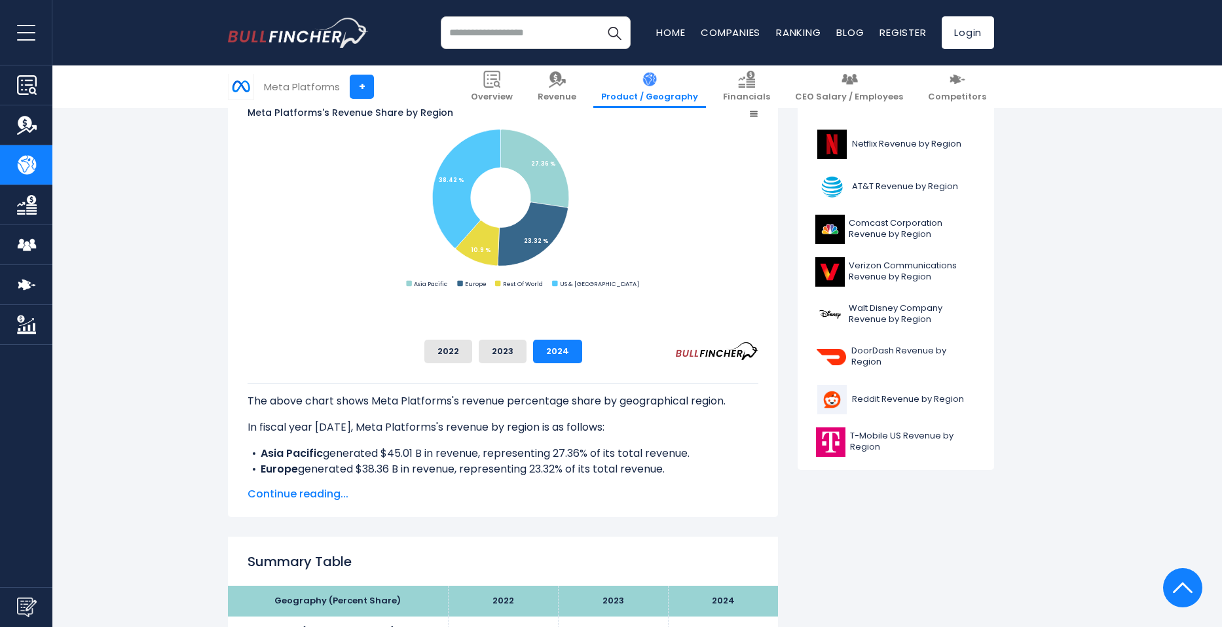
scroll to position [327, 0]
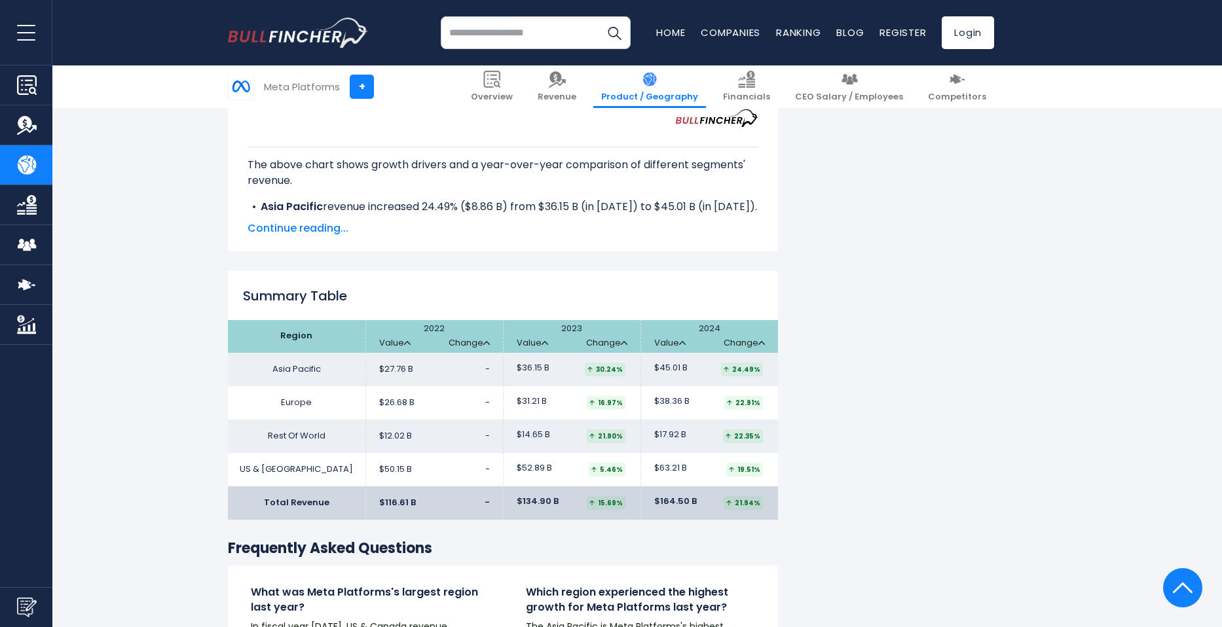
scroll to position [2095, 0]
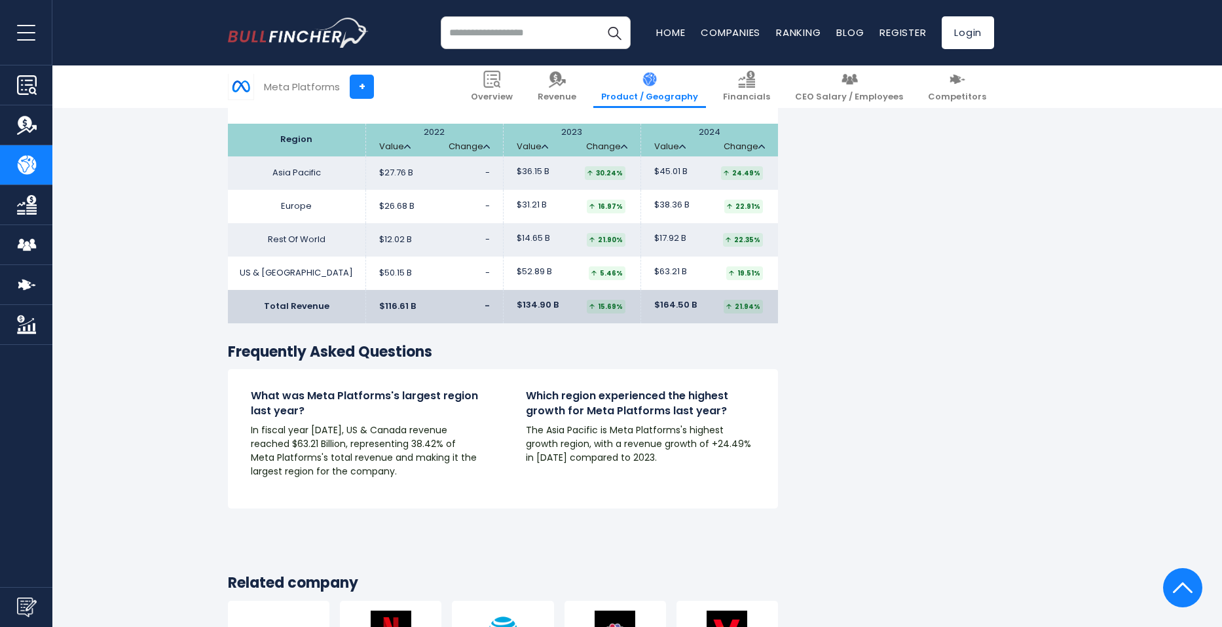
click at [331, 192] on td "Europe" at bounding box center [296, 206] width 137 height 33
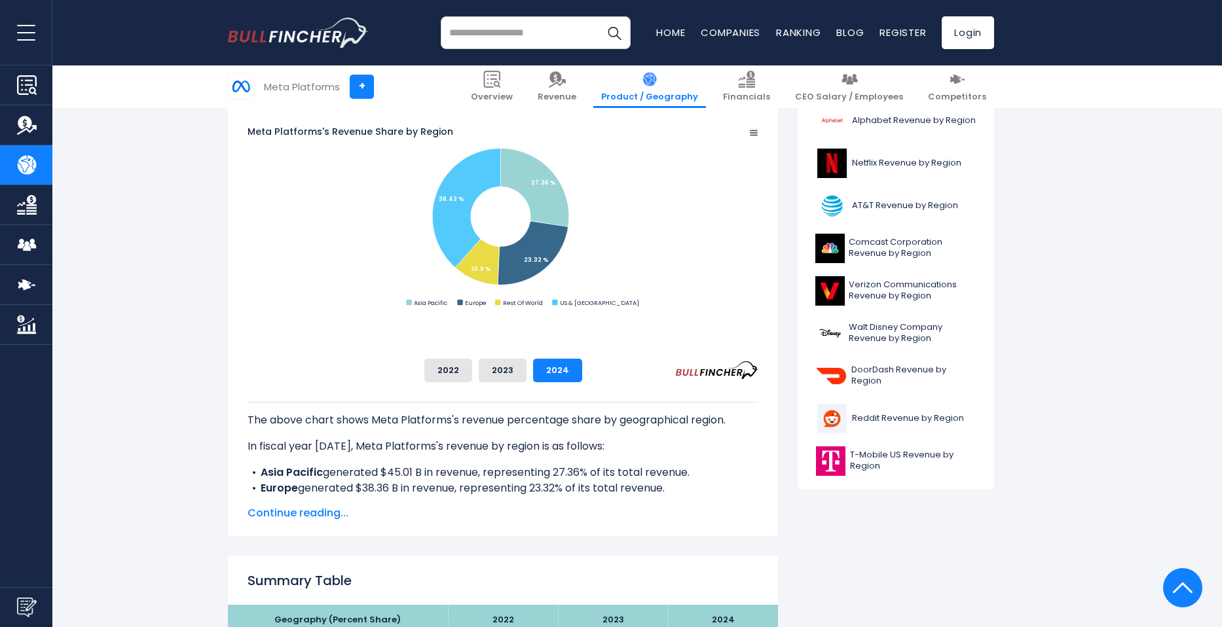
scroll to position [327, 0]
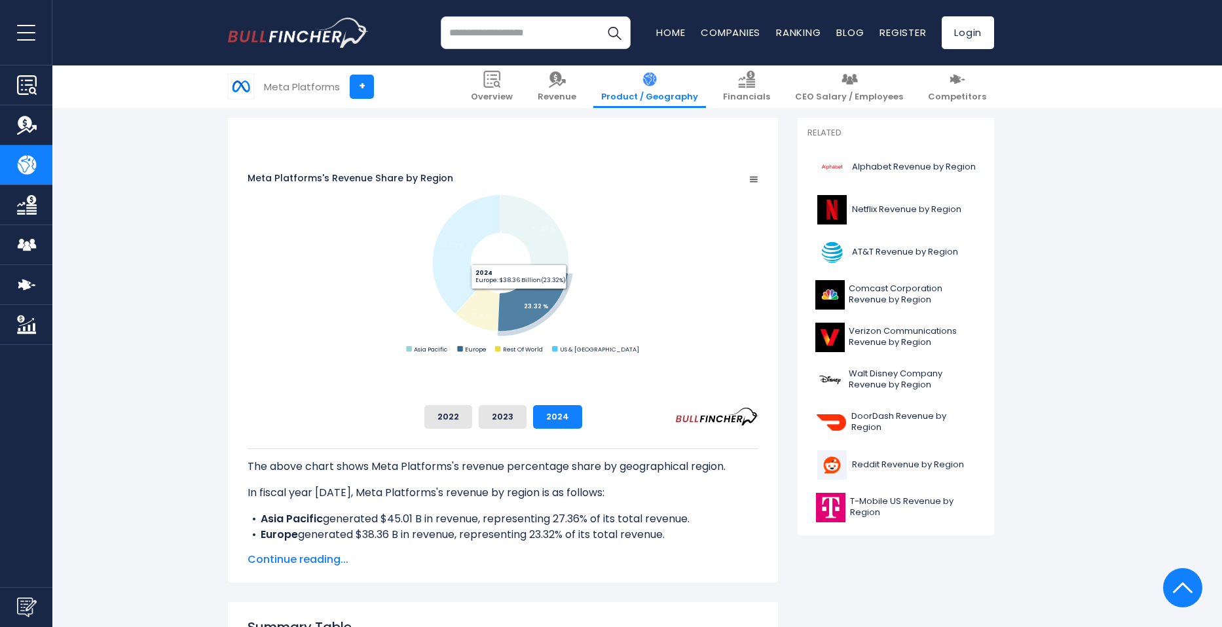
click at [568, 309] on icon "Meta Platforms's Revenue Share by Region" at bounding box center [533, 299] width 70 height 63
click at [570, 314] on icon "Meta Platforms's Revenue Share by Region" at bounding box center [535, 303] width 70 height 63
click at [568, 314] on icon "Meta Platforms's Revenue Share by Region" at bounding box center [533, 299] width 70 height 63
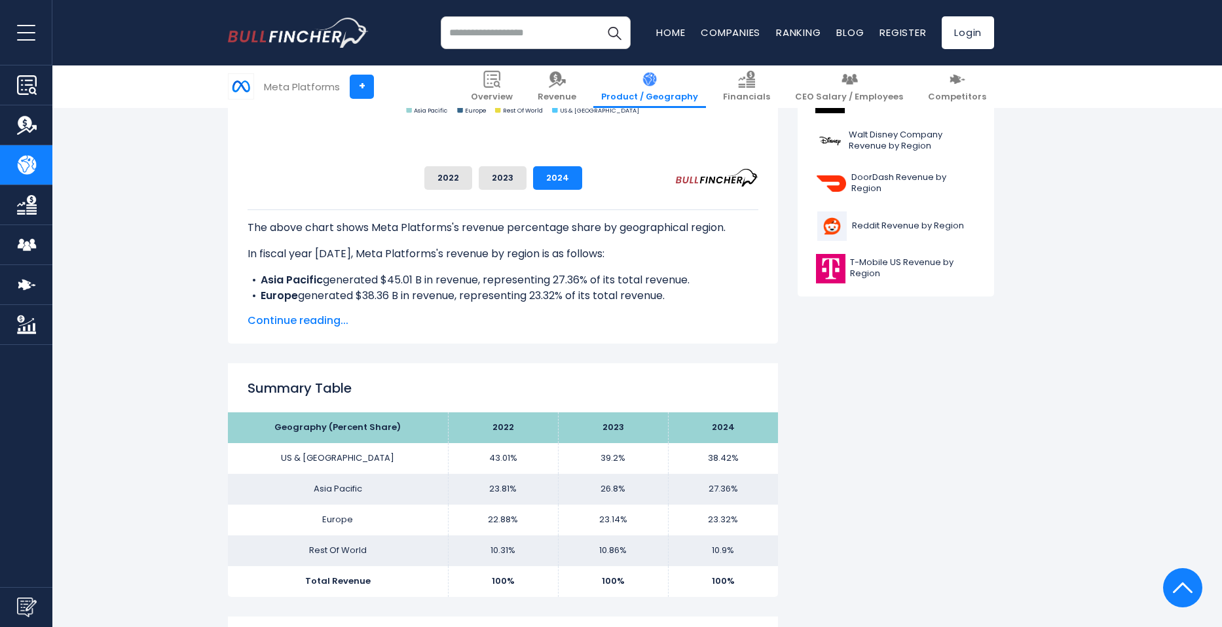
scroll to position [786, 0]
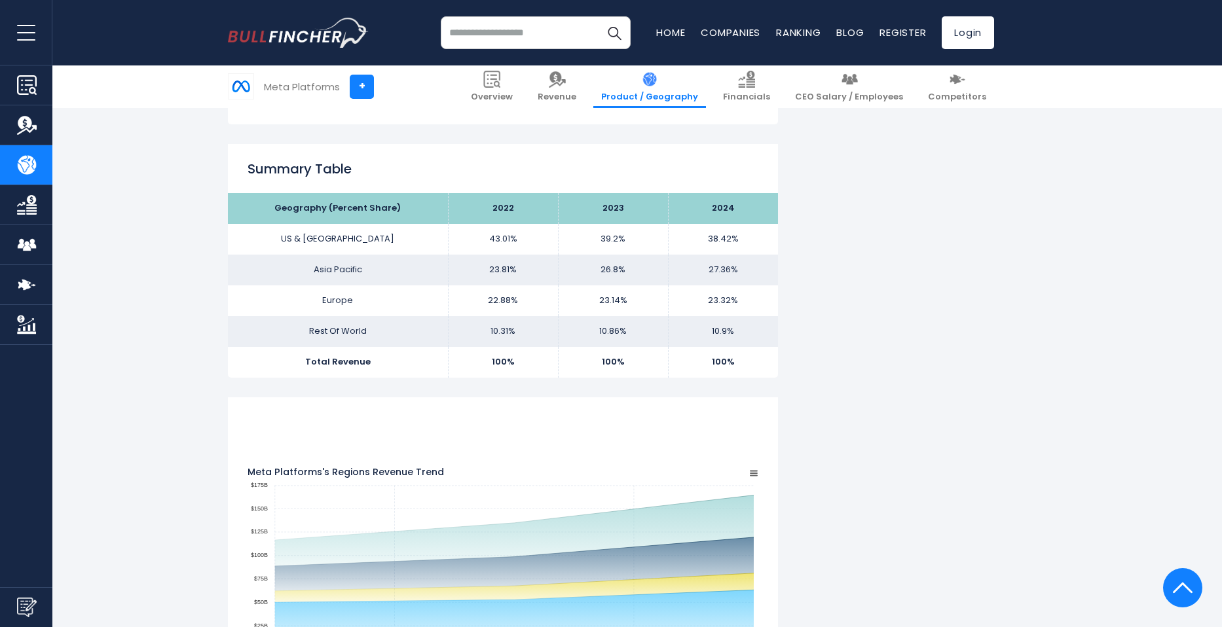
click at [393, 295] on td "Europe" at bounding box center [338, 300] width 220 height 31
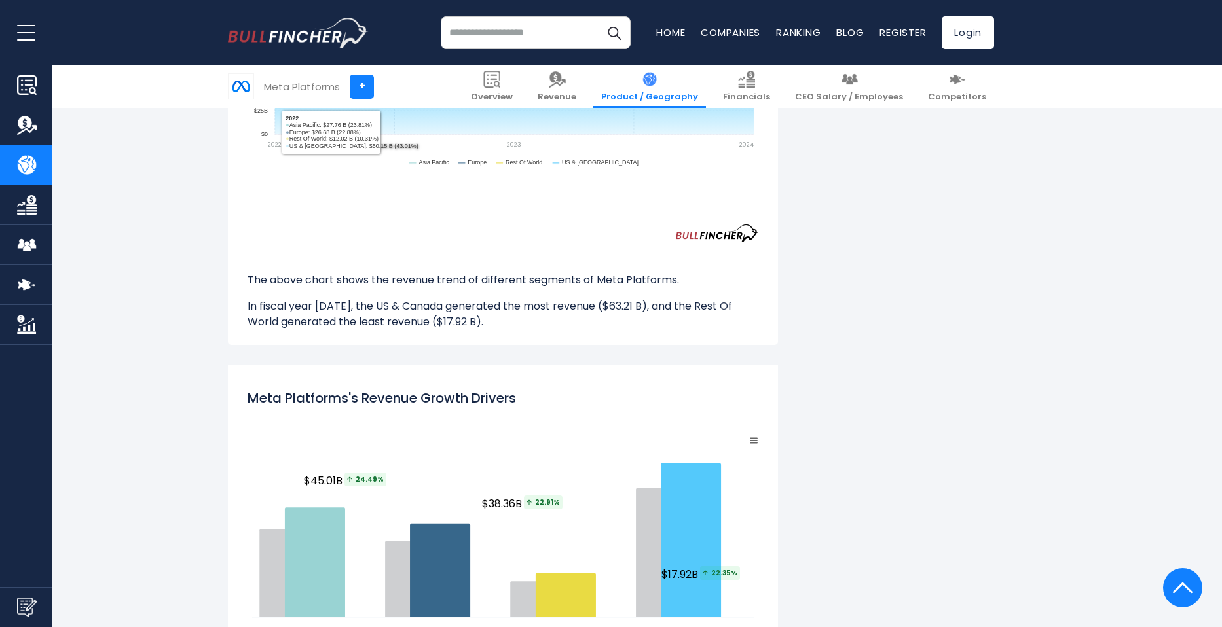
scroll to position [1506, 0]
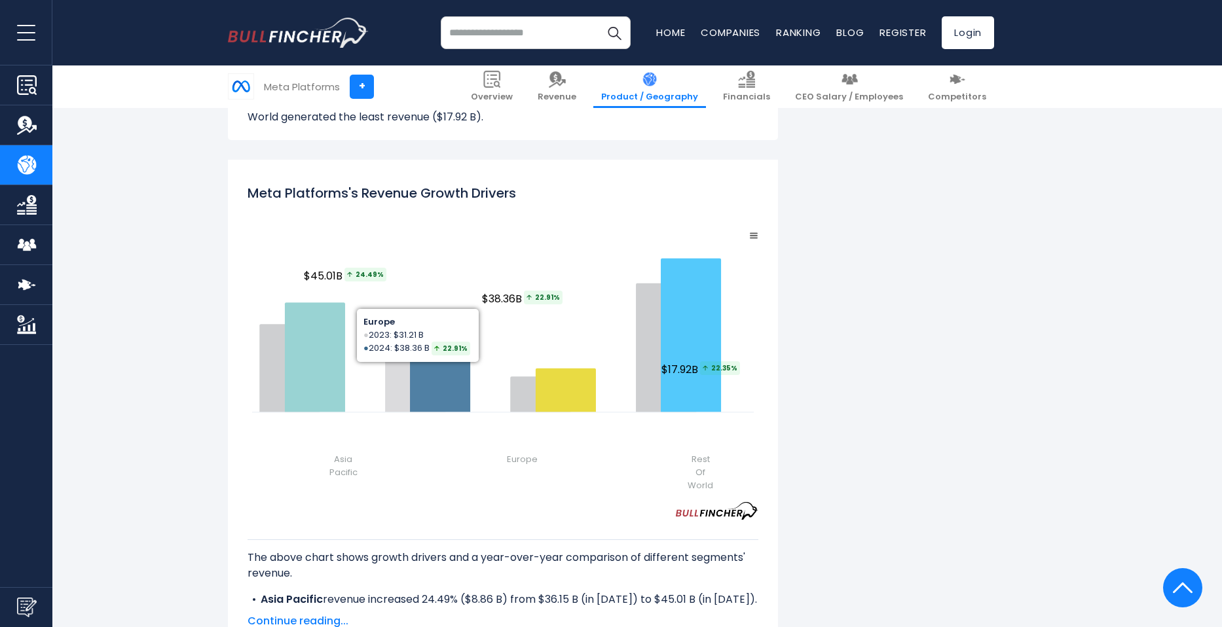
click at [470, 384] on icon "Meta Platforms's Revenue Growth Drivers" at bounding box center [440, 365] width 60 height 94
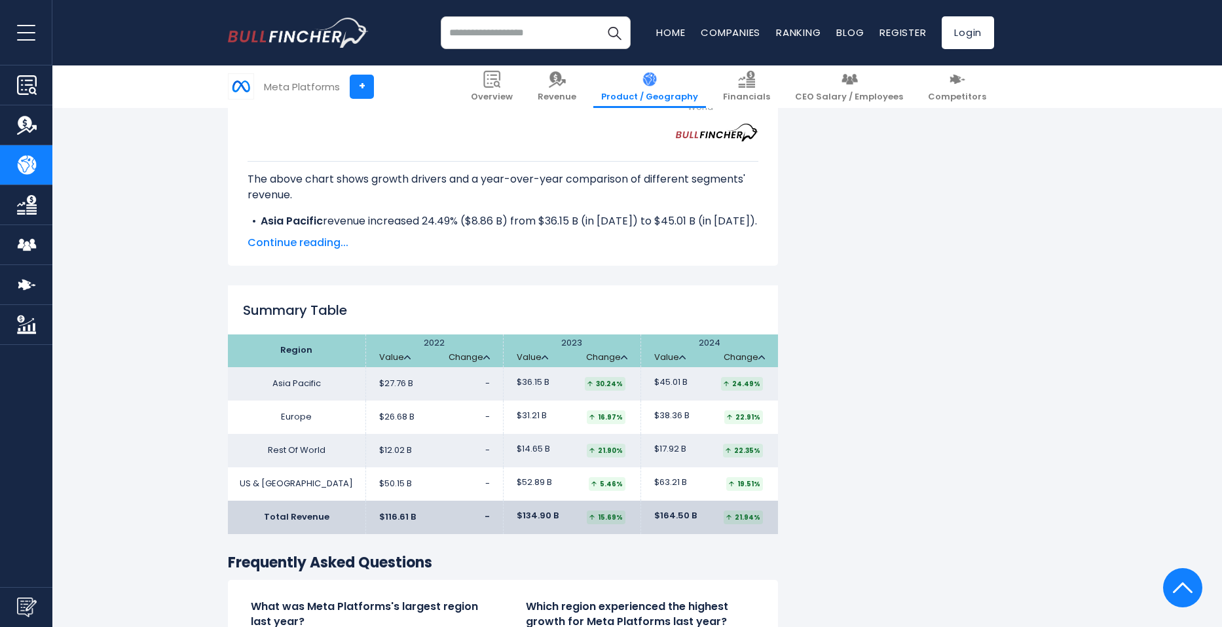
scroll to position [1768, 0]
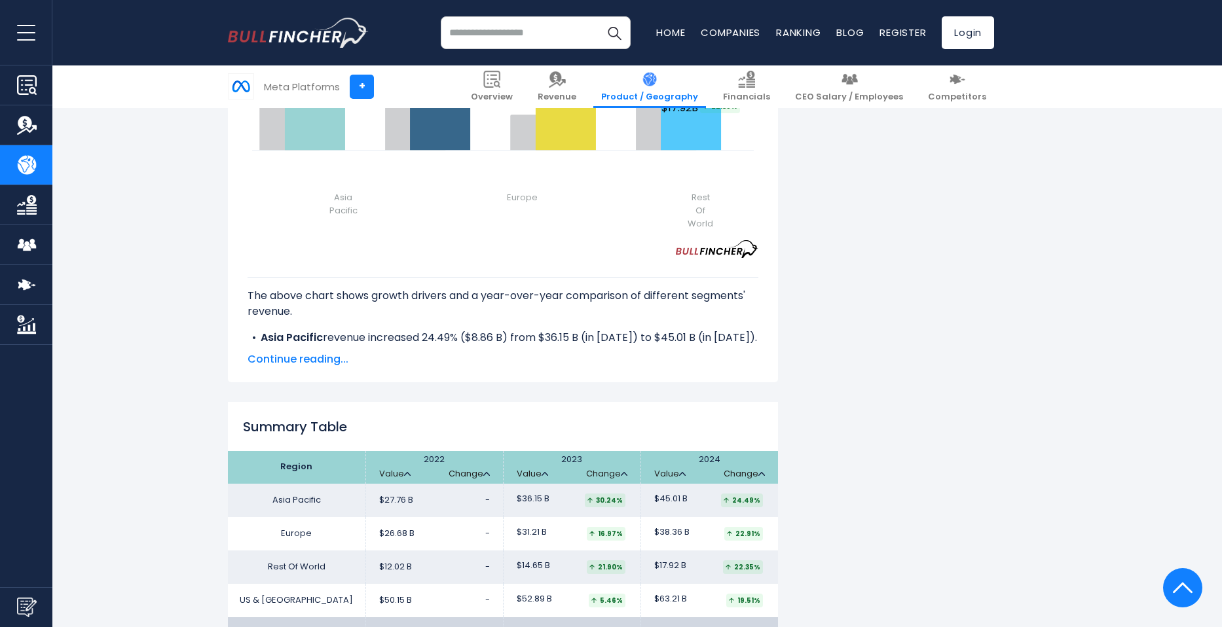
click at [338, 352] on span "Continue reading..." at bounding box center [502, 360] width 511 height 16
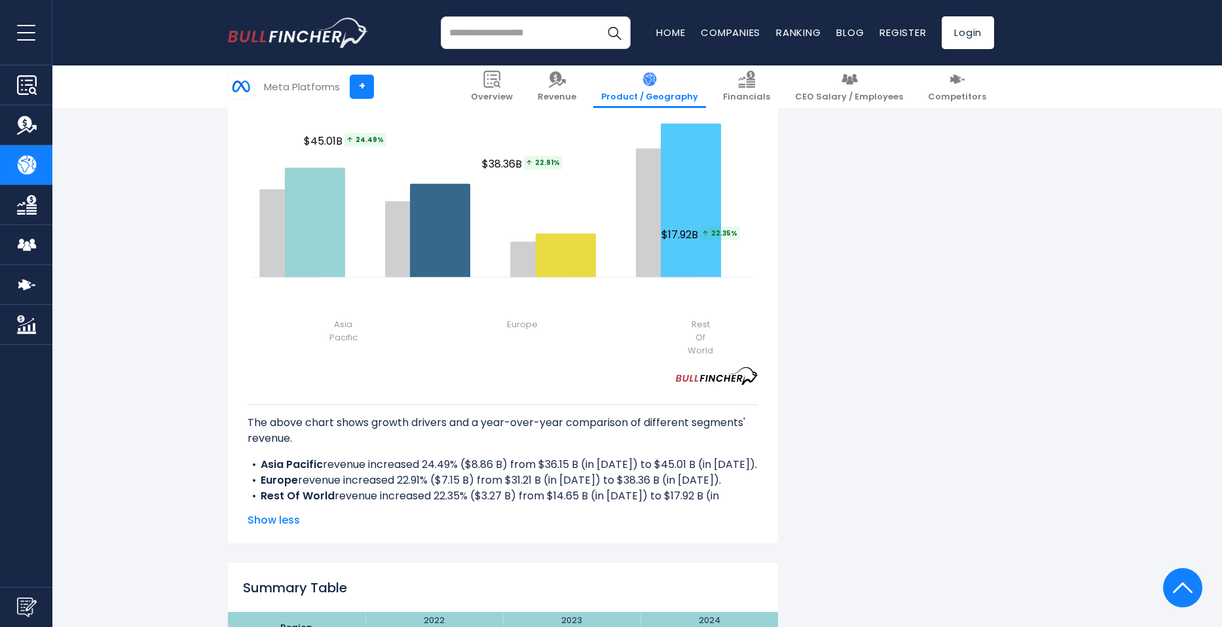
scroll to position [1440, 0]
